Goal: Transaction & Acquisition: Purchase product/service

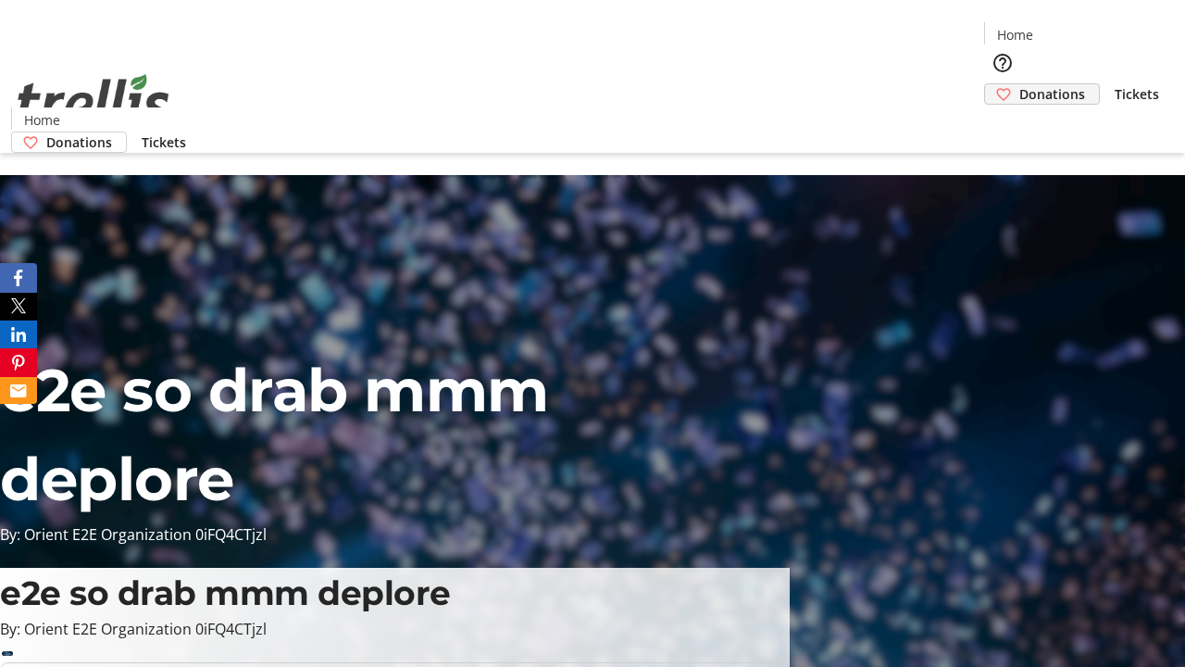
click at [1020, 84] on span "Donations" at bounding box center [1053, 93] width 66 height 19
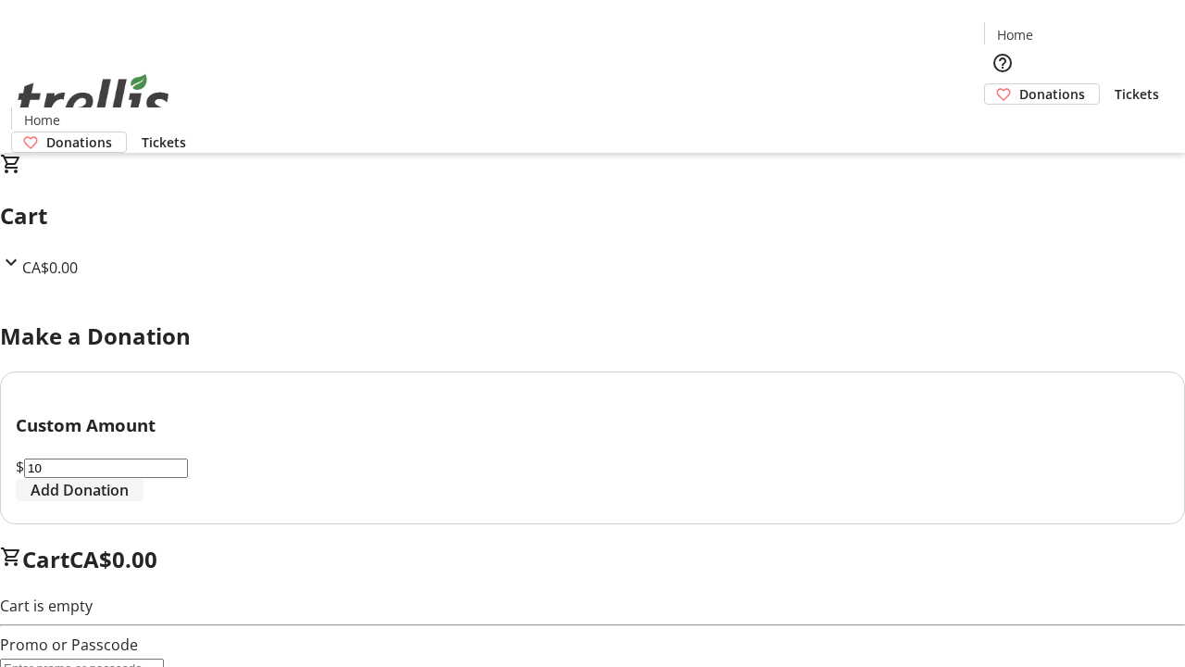
click at [129, 501] on span "Add Donation" at bounding box center [80, 490] width 98 height 22
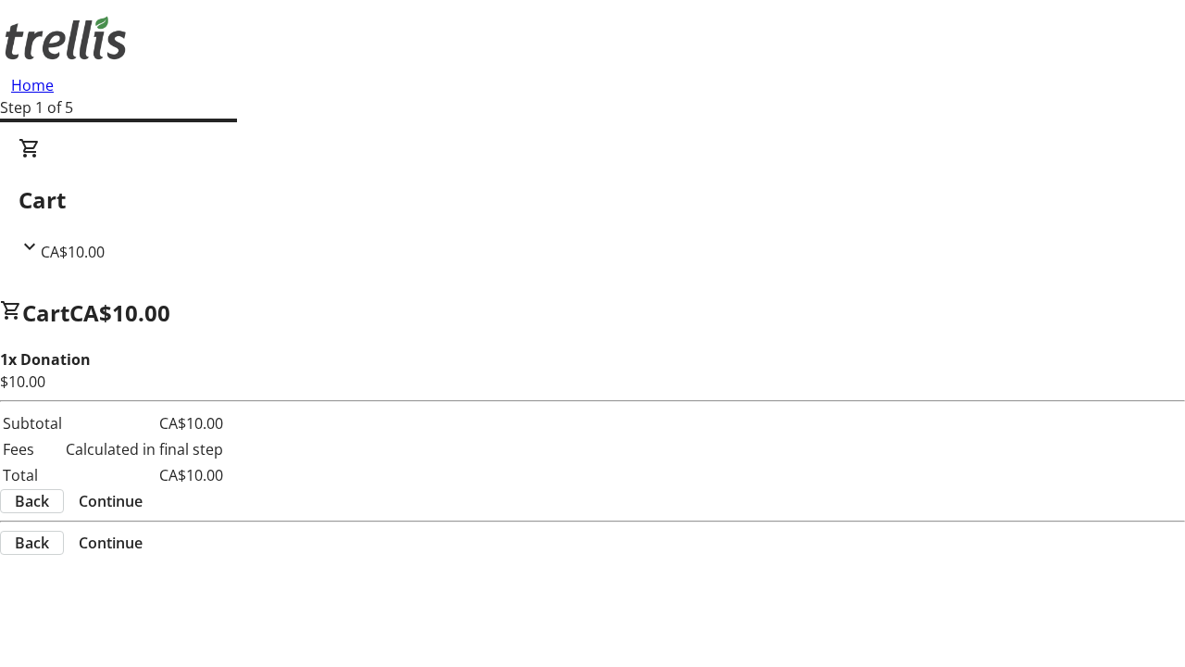
select select "CA"
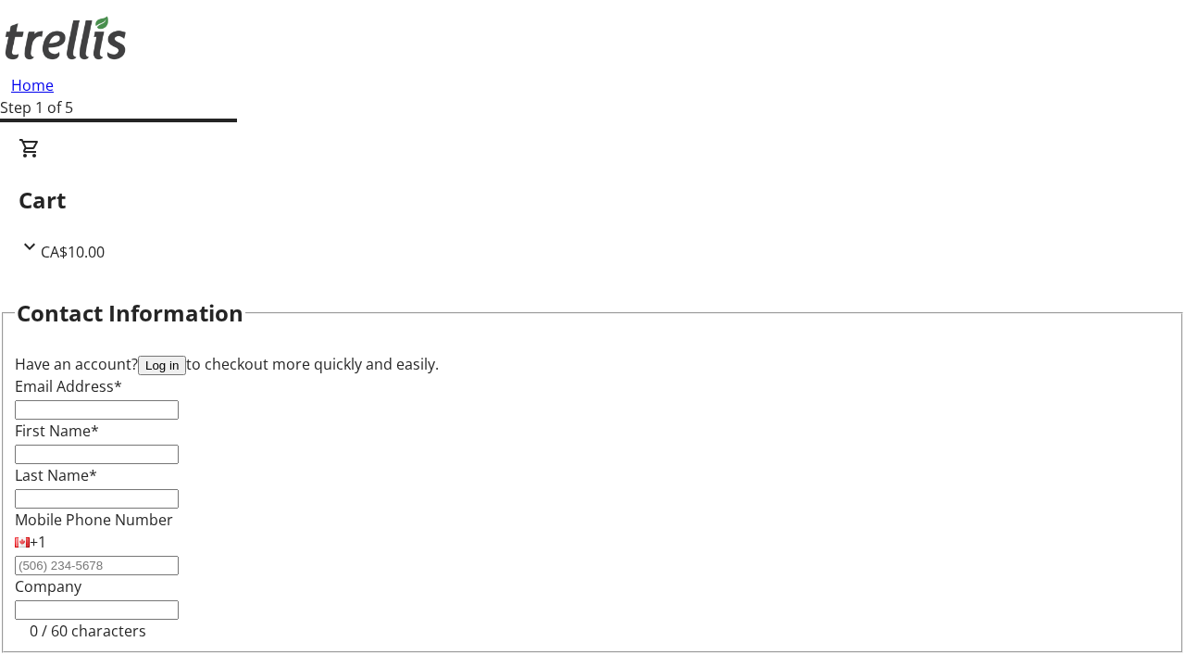
click at [186, 356] on button "Log in" at bounding box center [162, 365] width 48 height 19
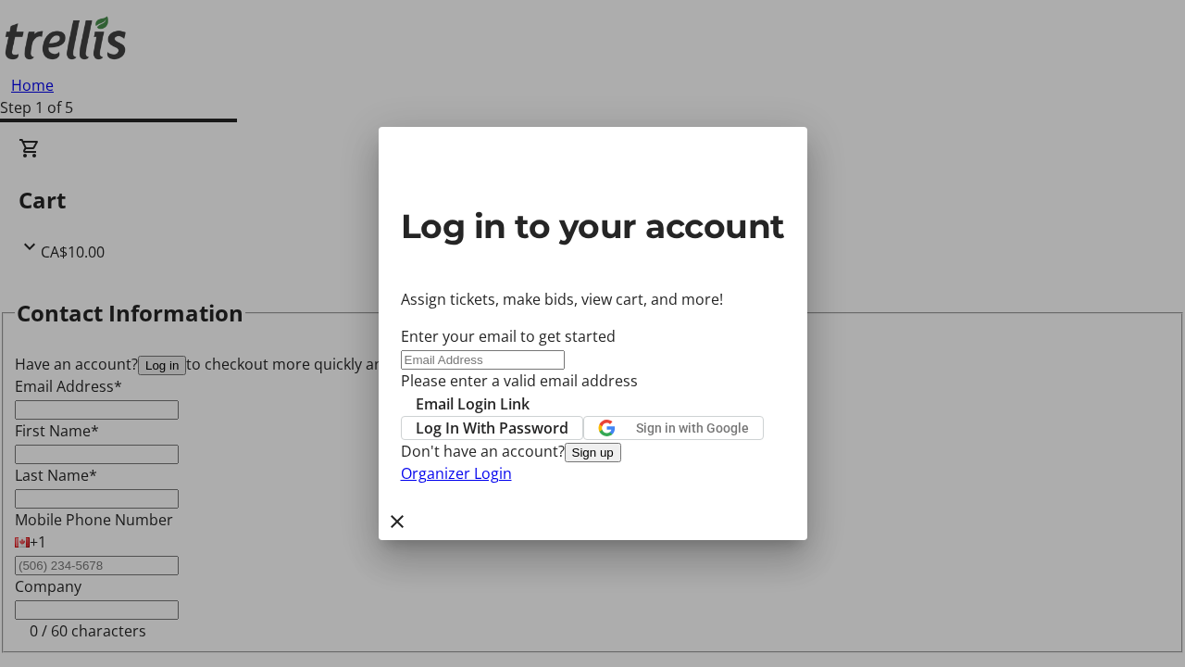
click at [621, 462] on button "Sign up" at bounding box center [593, 452] width 56 height 19
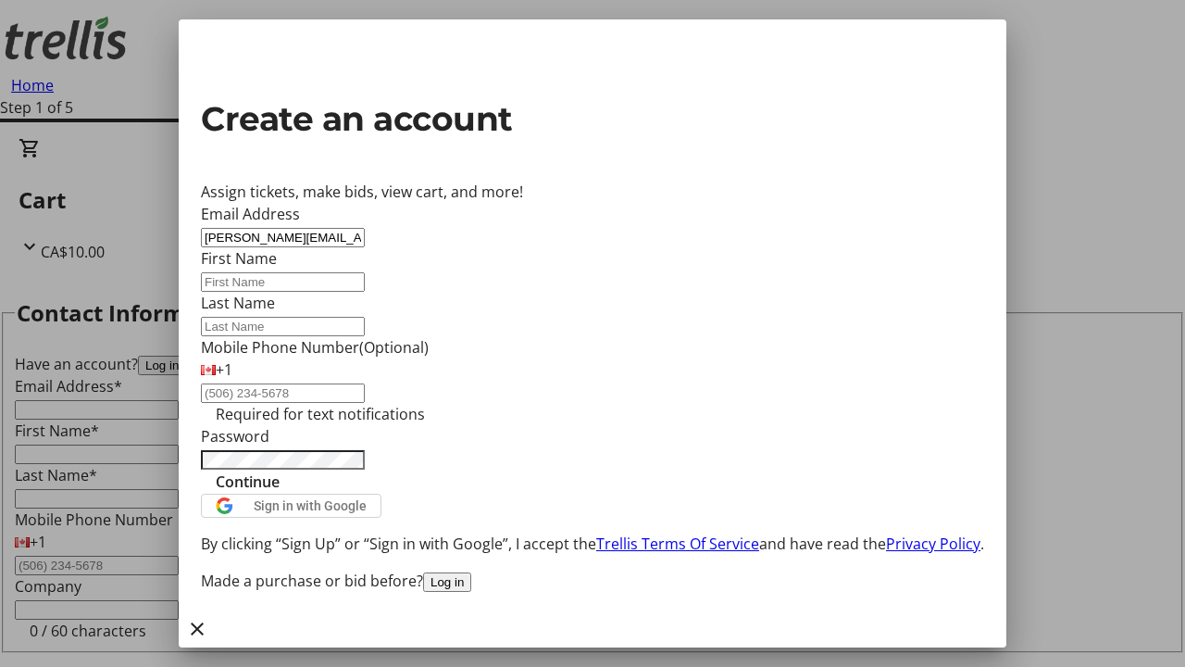
type input "[PERSON_NAME][EMAIL_ADDRESS][DOMAIN_NAME]"
type input "[PERSON_NAME]"
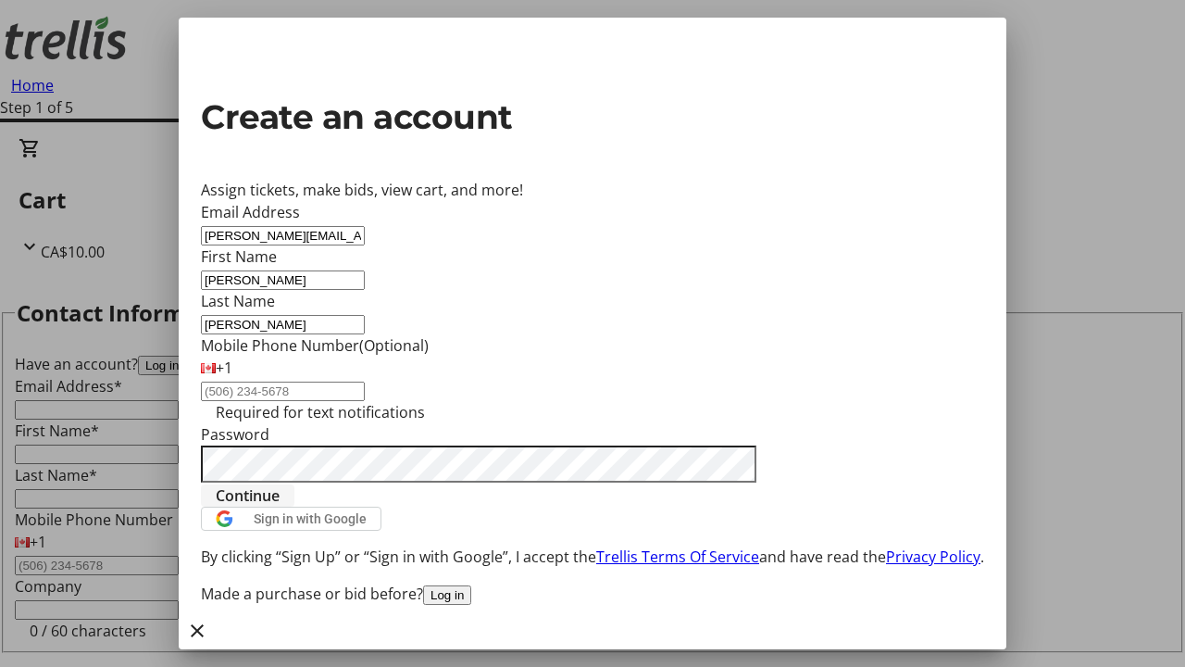
click at [280, 507] on span "Continue" at bounding box center [248, 495] width 64 height 22
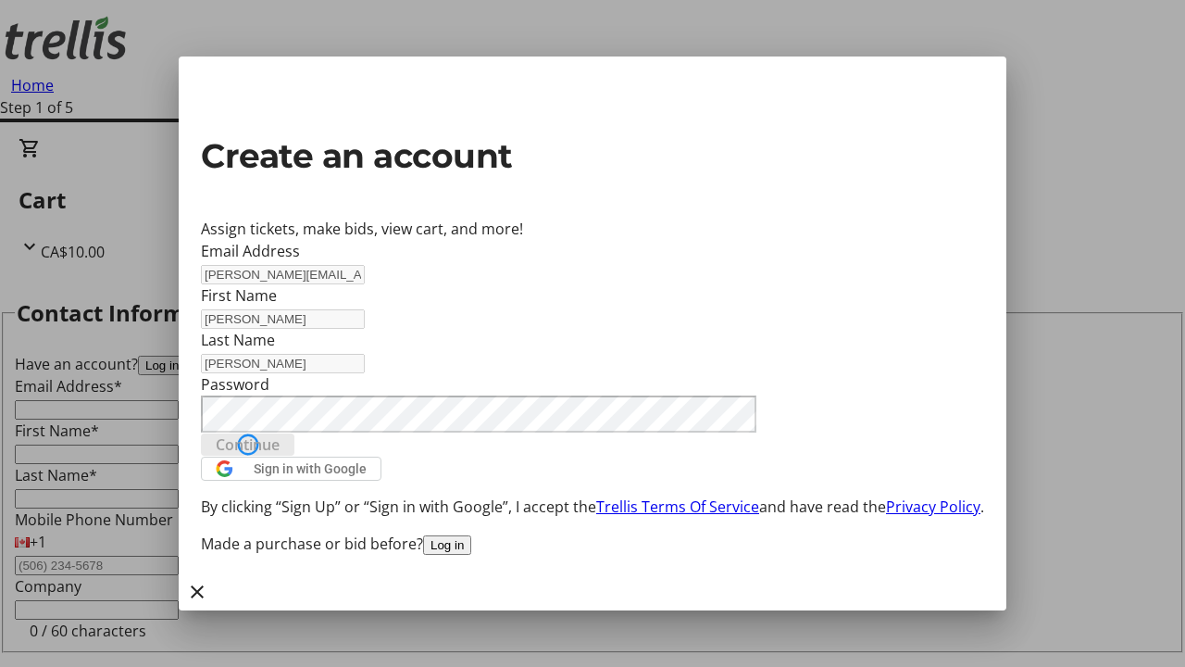
type input "[PERSON_NAME][EMAIL_ADDRESS][DOMAIN_NAME]"
type input "[PERSON_NAME]"
select select "CA"
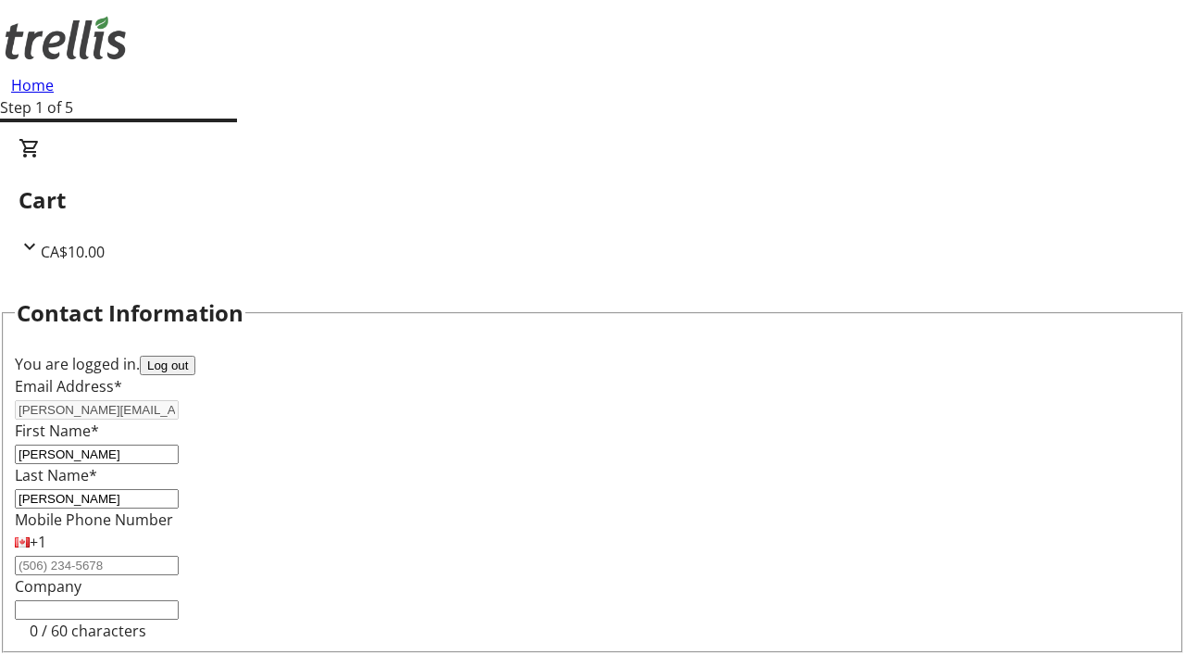
type input "[STREET_ADDRESS][PERSON_NAME]"
type input "Kelowna"
select select "BC"
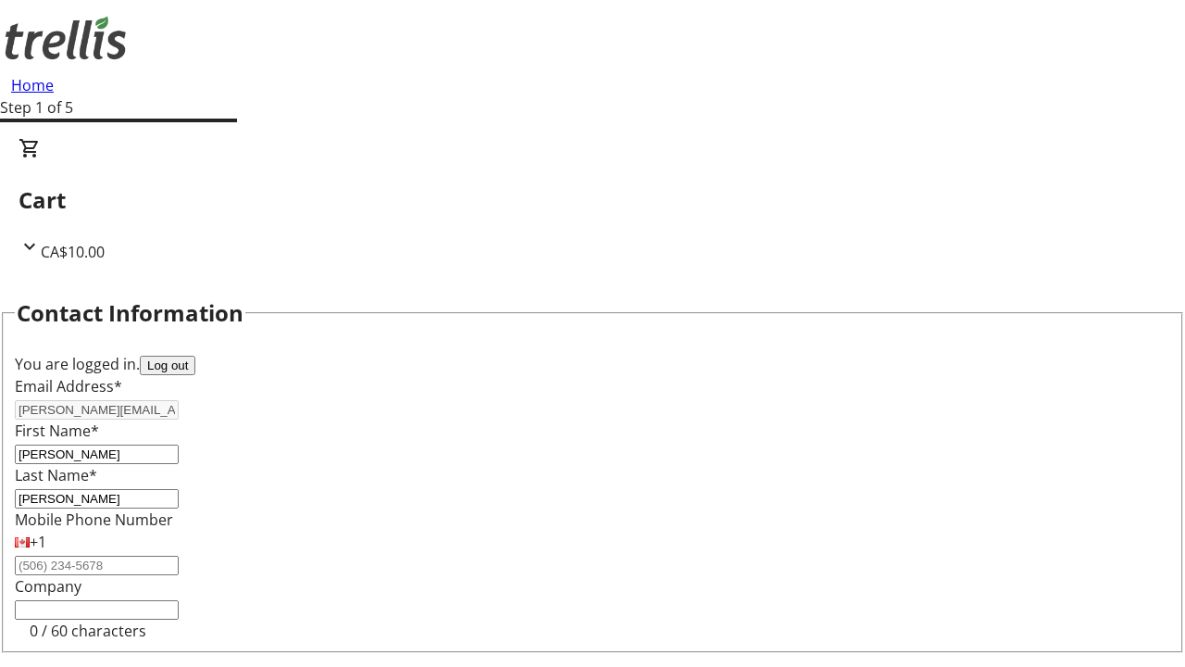
select select "CA"
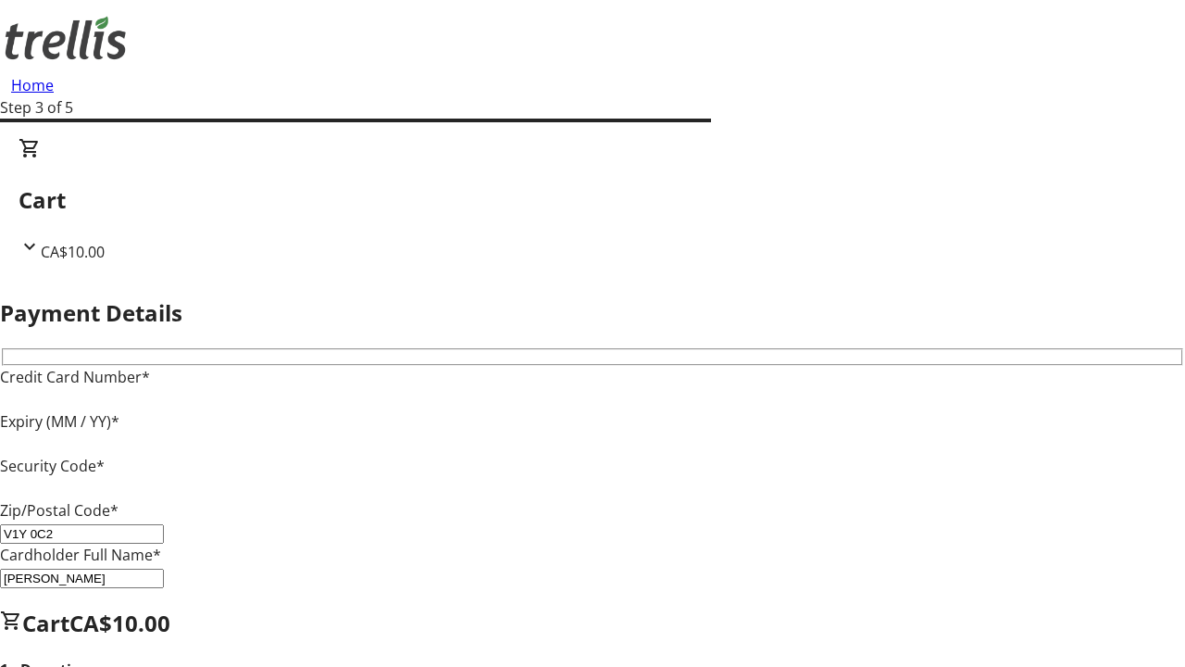
type input "V1Y 0C2"
